Goal: Navigation & Orientation: Find specific page/section

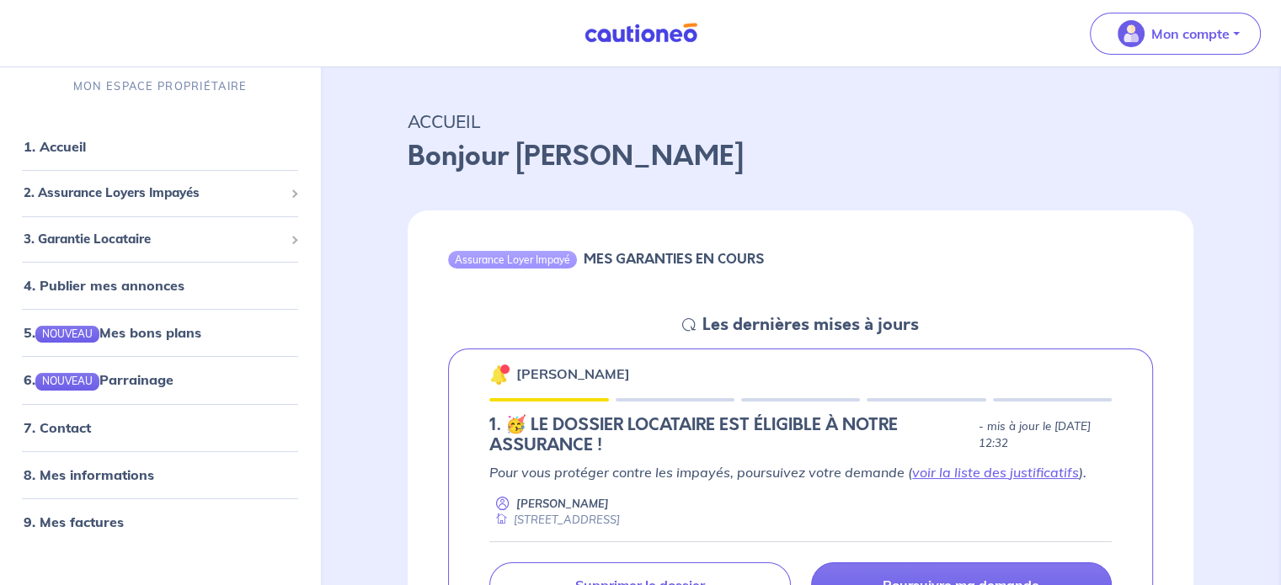
scroll to position [19, 0]
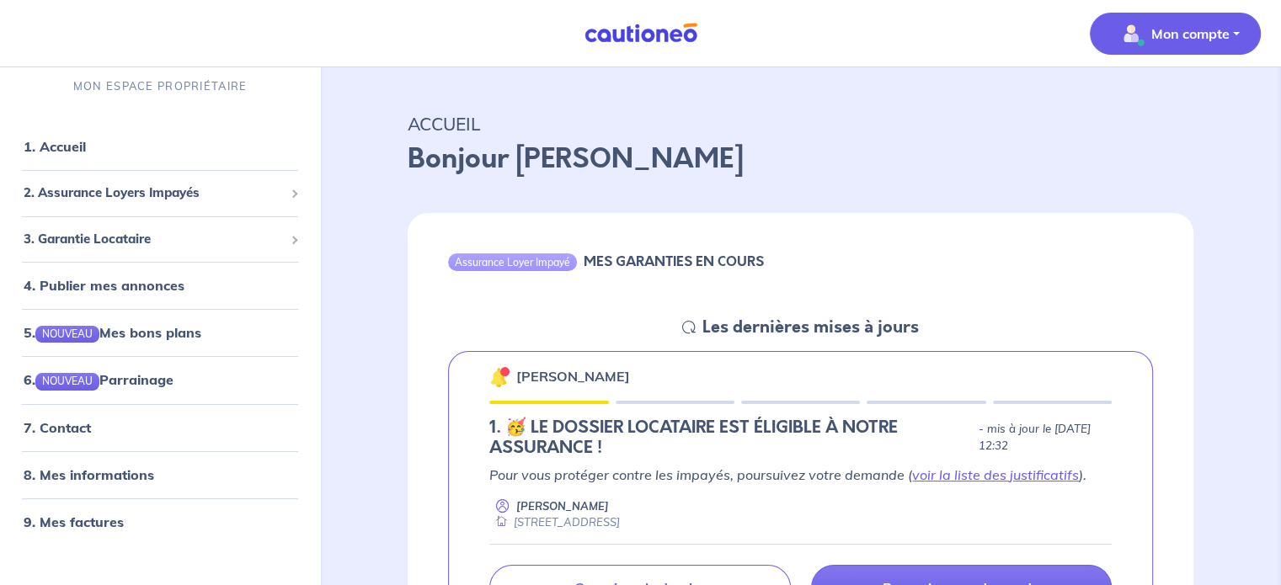
click at [1195, 33] on p "Mon compte" at bounding box center [1190, 34] width 78 height 20
click at [1148, 108] on link "Mes informations" at bounding box center [1158, 104] width 136 height 27
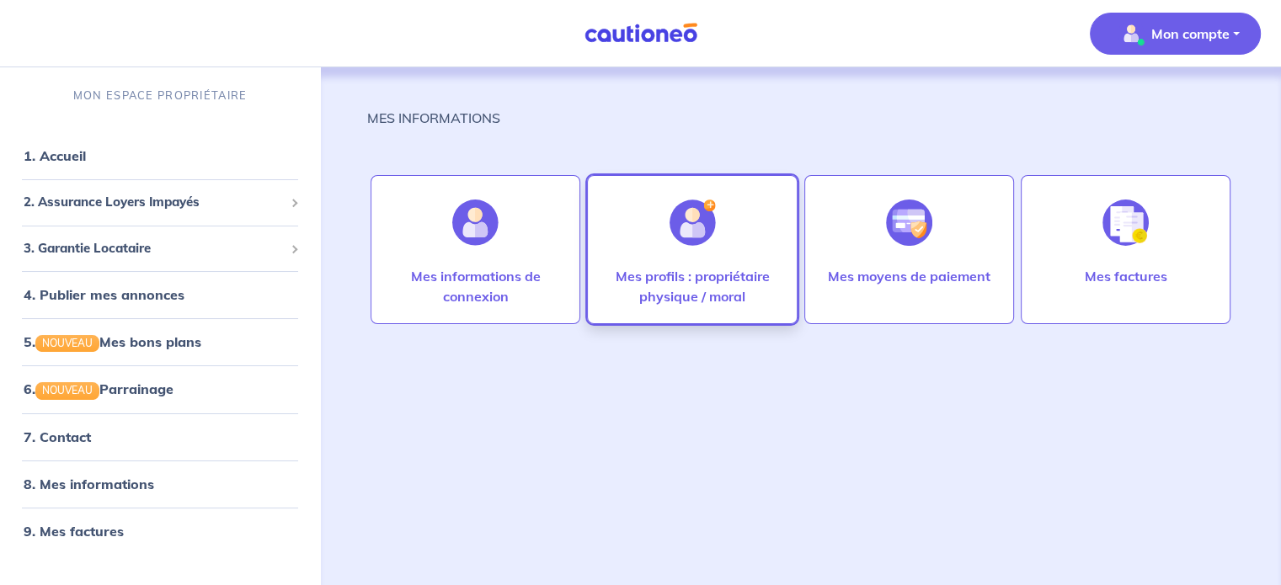
click at [612, 218] on div "Mes profils : propriétaire physique / moral" at bounding box center [692, 249] width 210 height 149
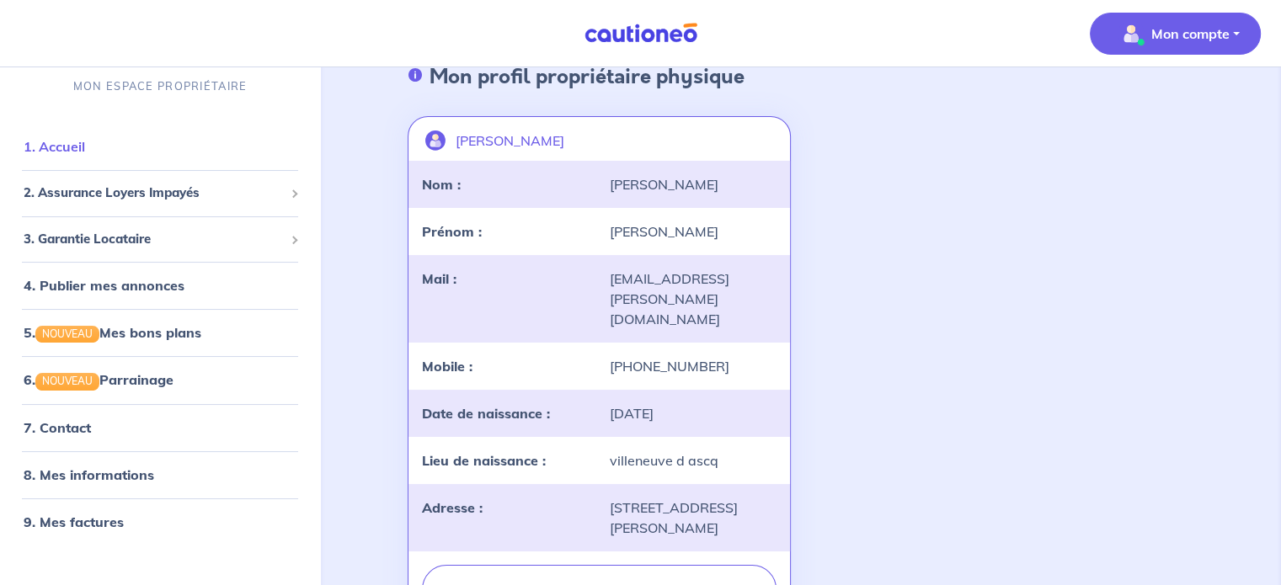
click at [65, 146] on link "1. Accueil" at bounding box center [54, 147] width 61 height 17
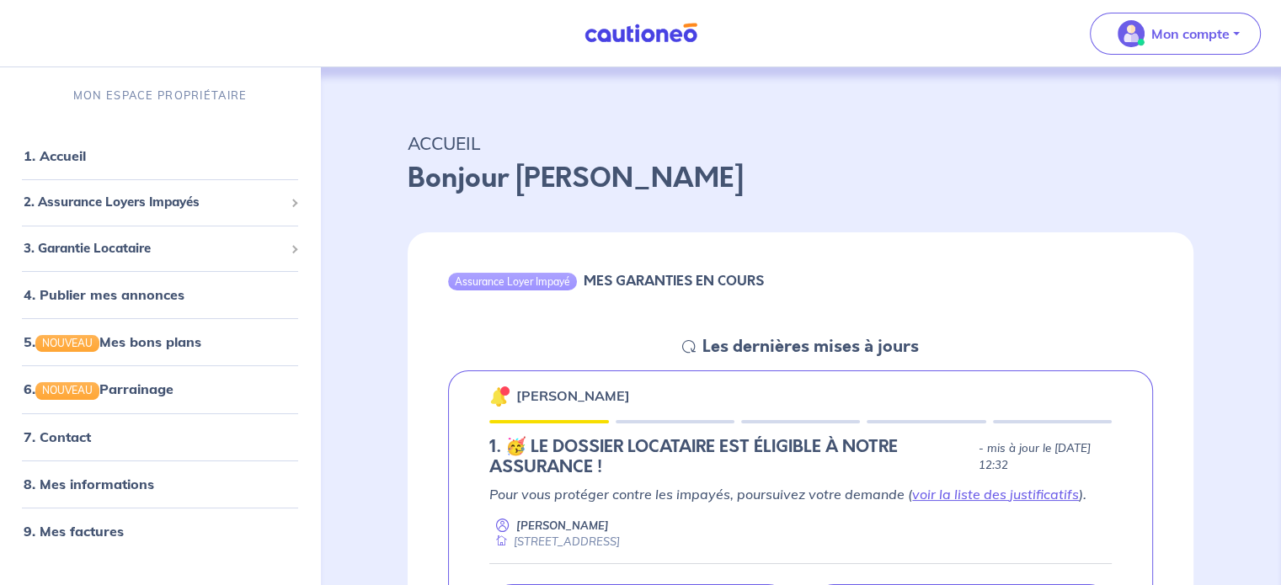
click at [503, 393] on div at bounding box center [505, 391] width 5 height 5
